Goal: Information Seeking & Learning: Check status

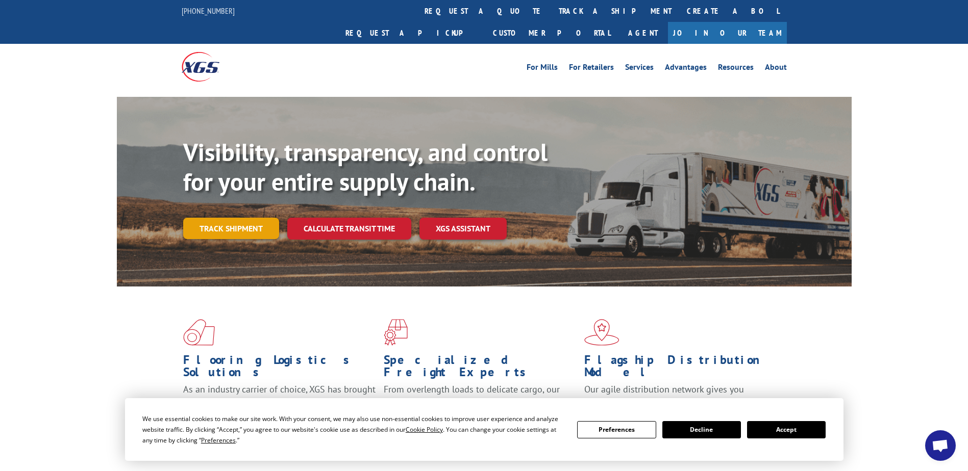
click at [221, 218] on link "Track shipment" at bounding box center [231, 228] width 96 height 21
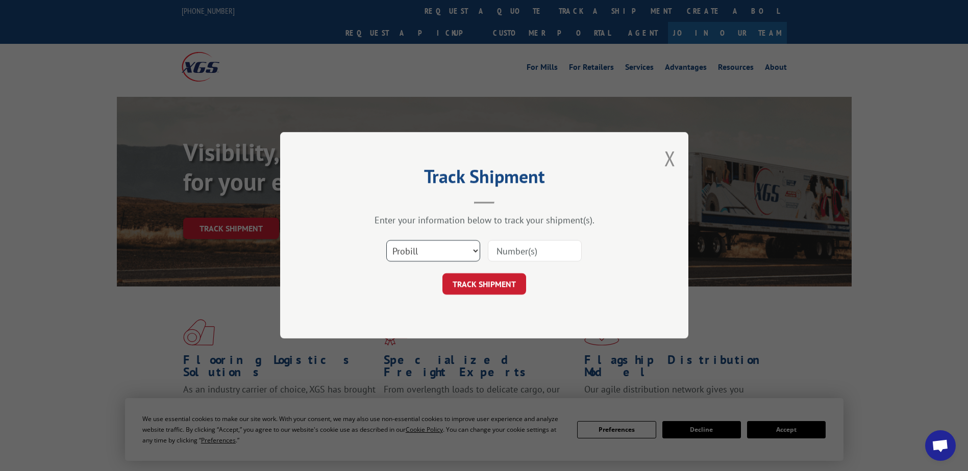
click at [454, 247] on select "Select category... Probill BOL PO" at bounding box center [433, 251] width 94 height 21
select select "bol"
click at [386, 241] on select "Select category... Probill BOL PO" at bounding box center [433, 251] width 94 height 21
click at [510, 248] on input at bounding box center [535, 251] width 94 height 21
paste input "7055677"
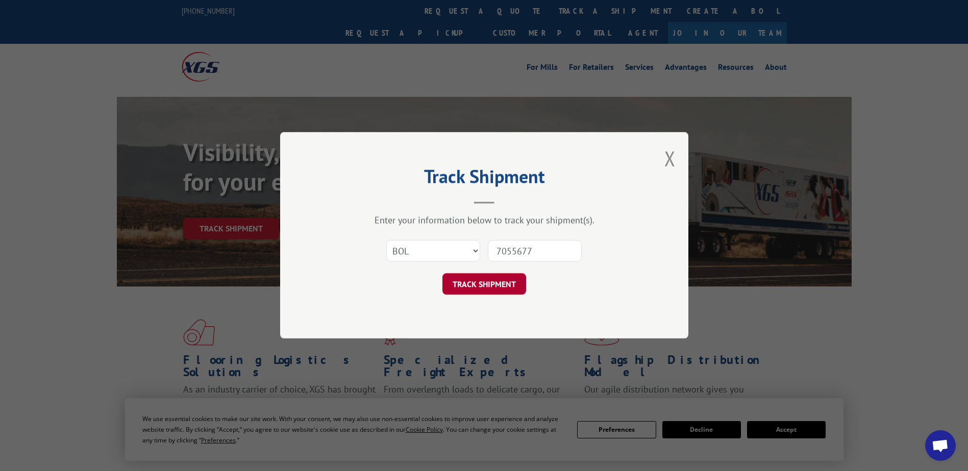
type input "7055677"
click at [483, 286] on button "TRACK SHIPMENT" at bounding box center [484, 284] width 84 height 21
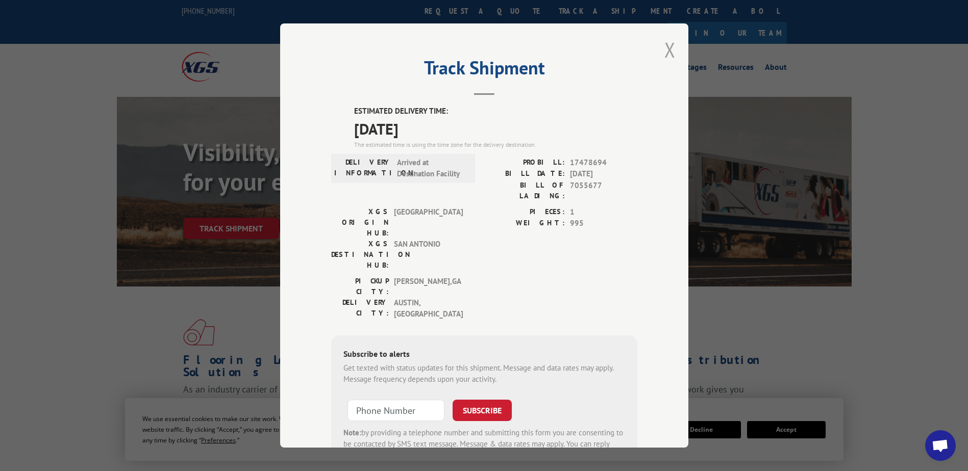
click at [666, 49] on button "Close modal" at bounding box center [669, 49] width 11 height 27
